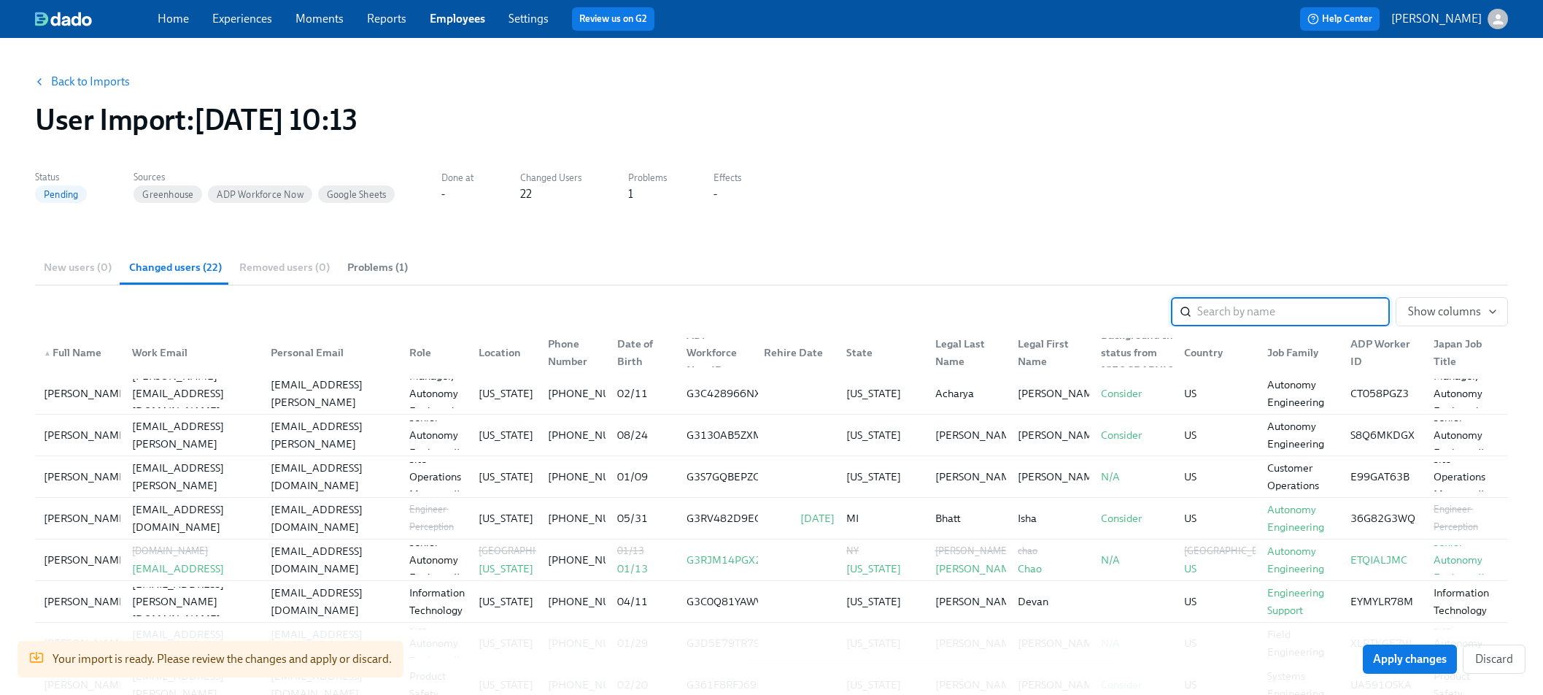
scroll to position [45, 0]
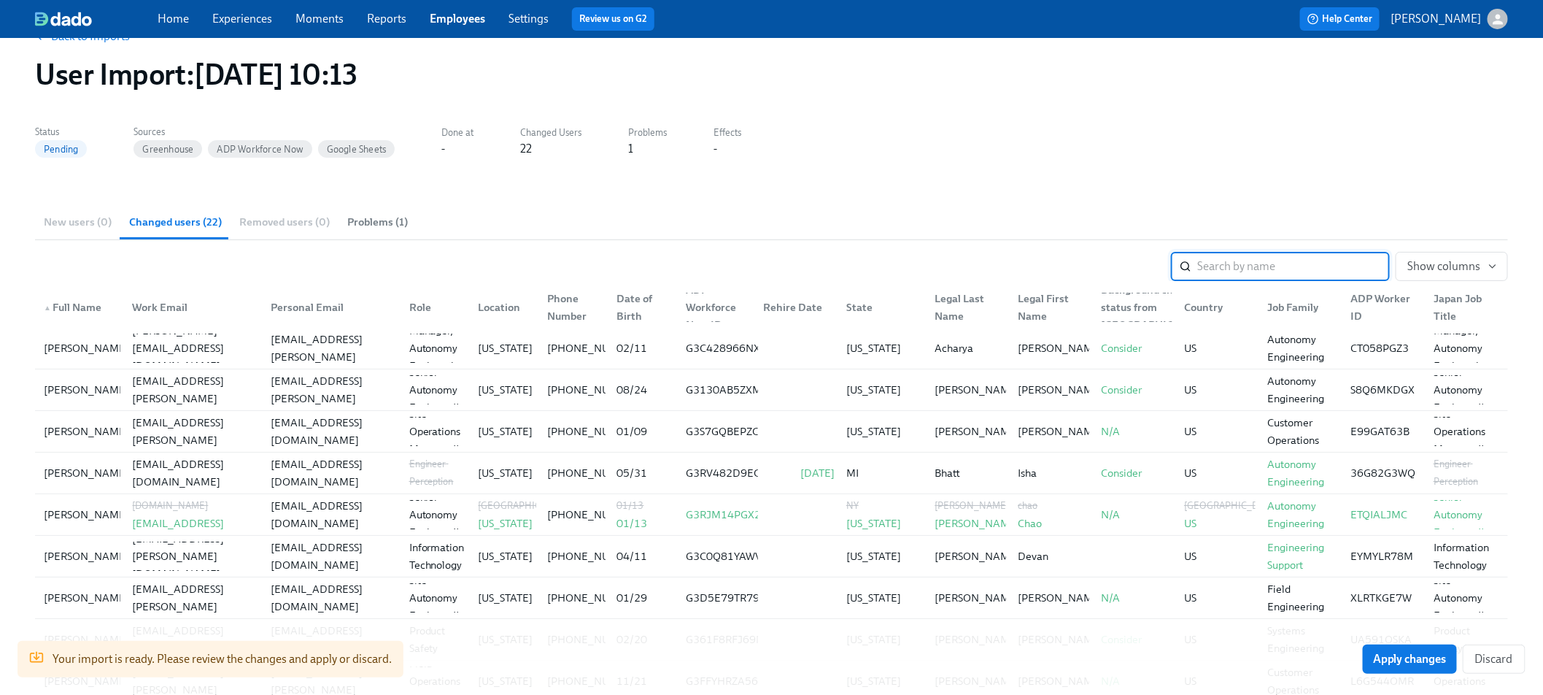
click at [81, 40] on link "Back to Imports" at bounding box center [90, 36] width 79 height 15
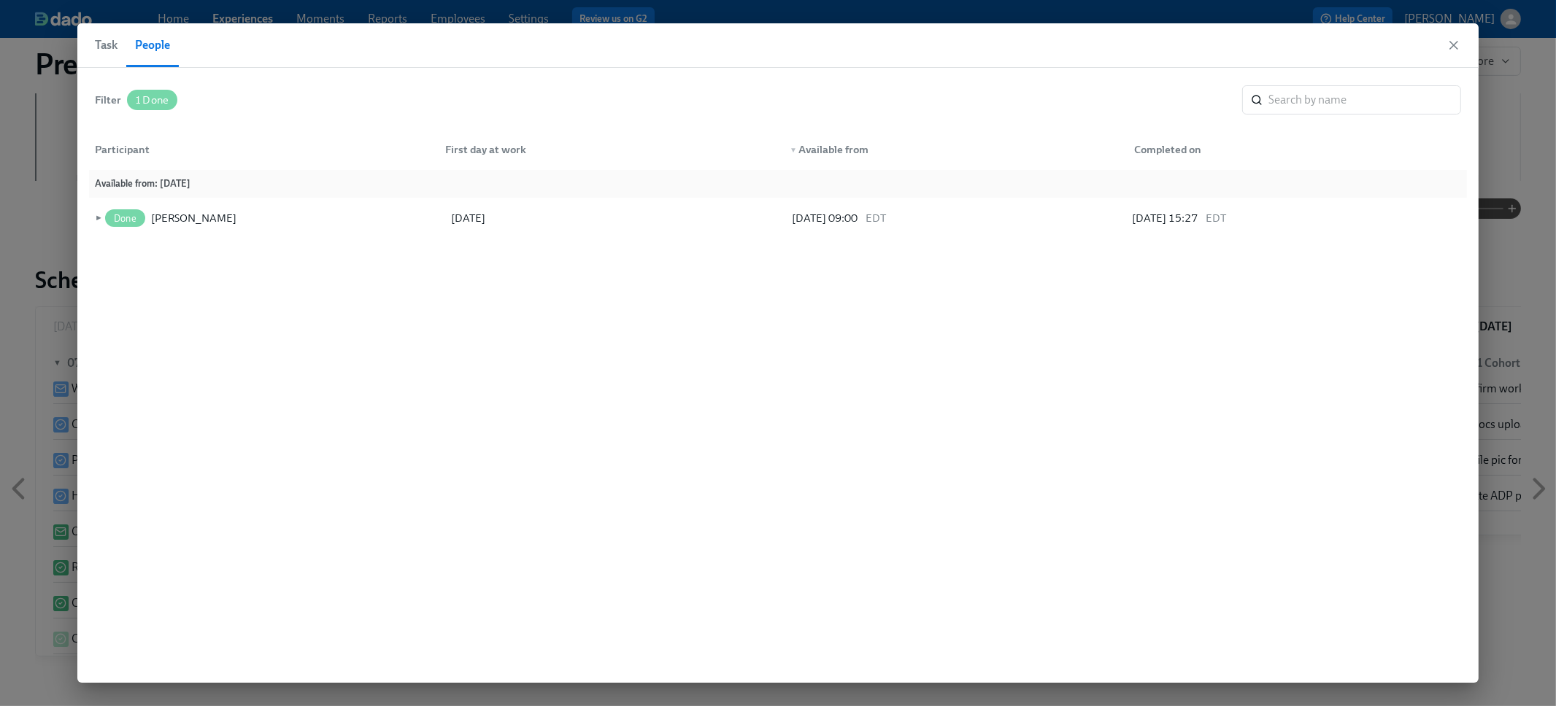
scroll to position [0, 1730]
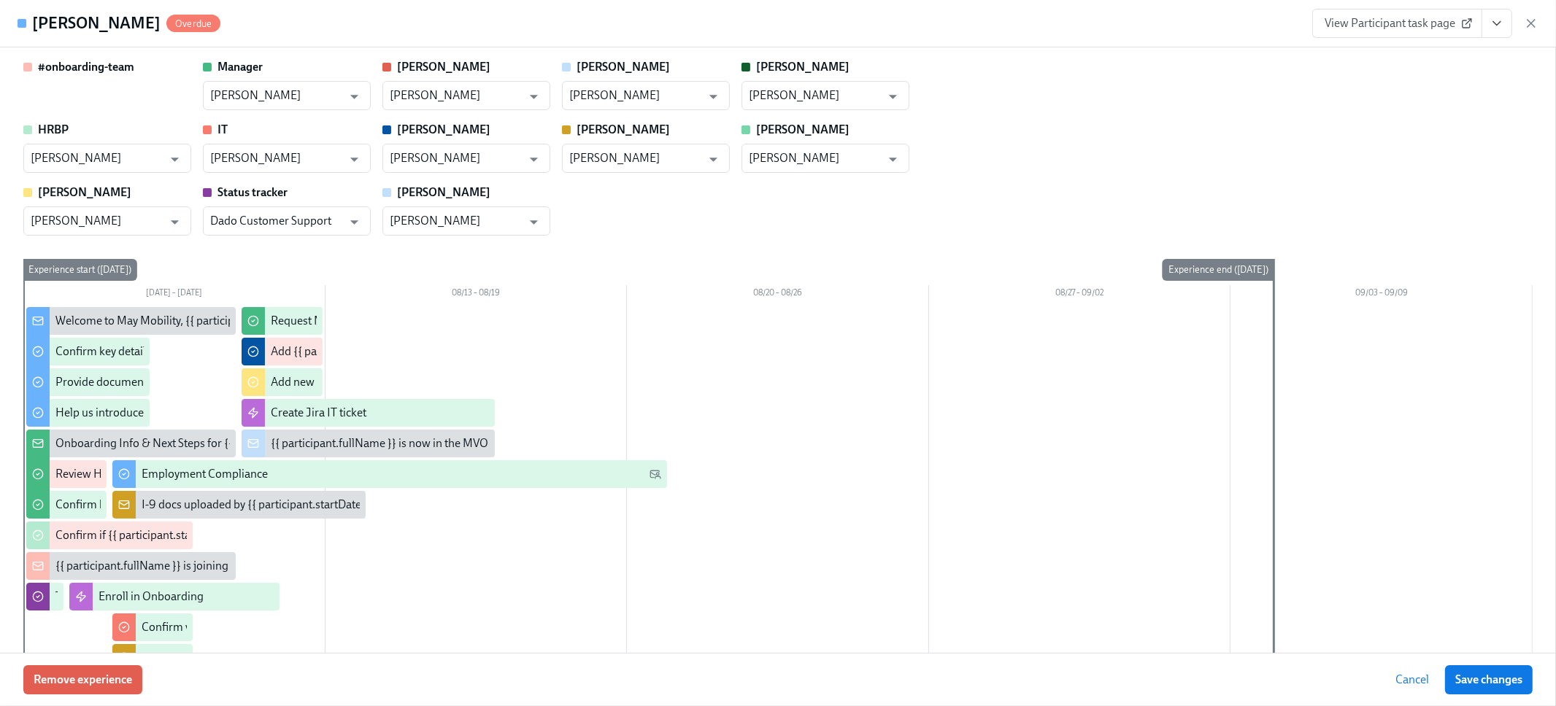
scroll to position [0, 1730]
